Goal: Find specific page/section: Find specific page/section

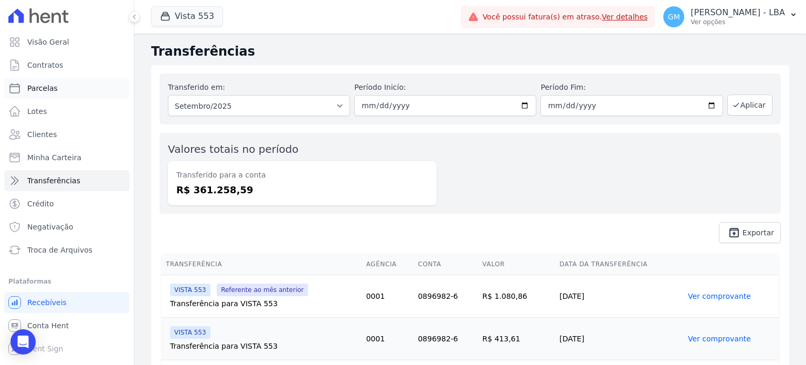
click at [73, 96] on link "Parcelas" at bounding box center [66, 88] width 125 height 21
select select
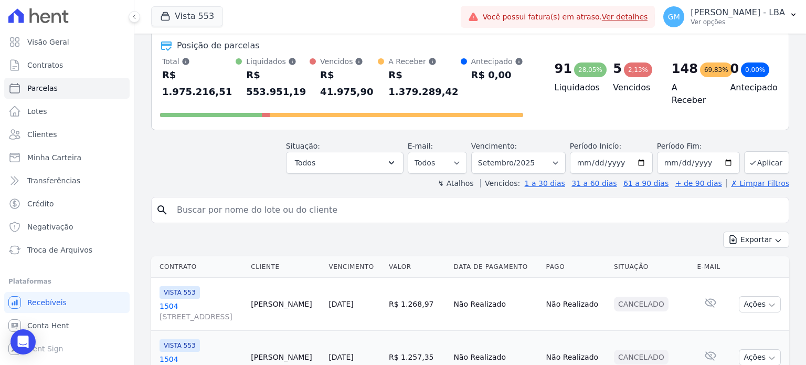
scroll to position [52, 0]
click at [37, 128] on link "Clientes" at bounding box center [66, 134] width 125 height 21
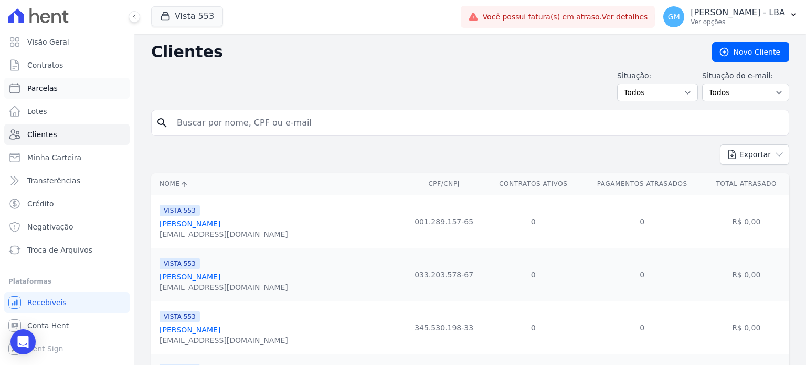
click at [50, 97] on link "Parcelas" at bounding box center [66, 88] width 125 height 21
select select
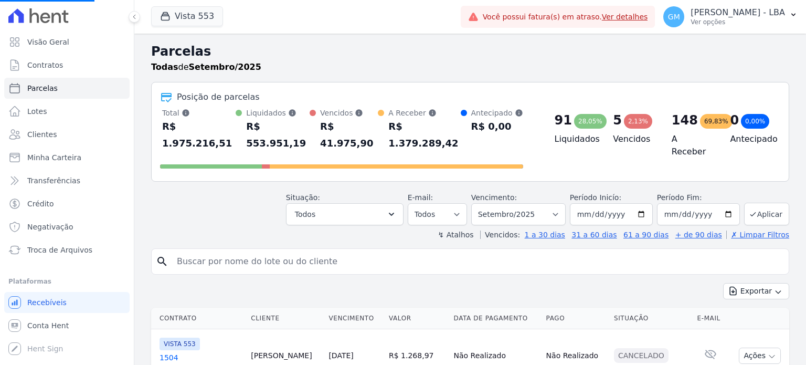
select select
click at [562, 203] on select "Filtrar por período ──────── Todos os meses Julho/2017 [DATE] Setembro/2017 Out…" at bounding box center [518, 214] width 94 height 22
